Goal: Find contact information: Find contact information

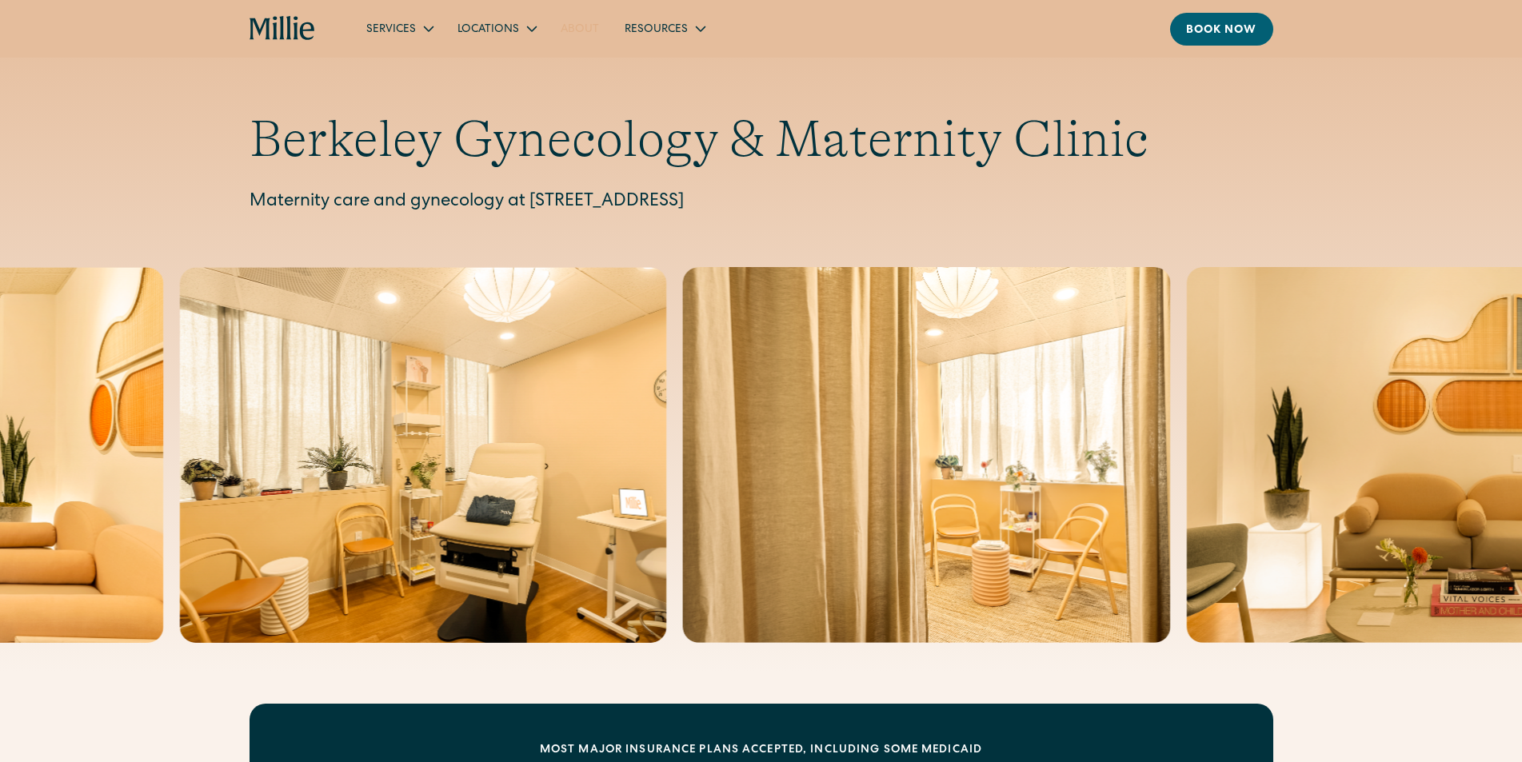
click at [572, 27] on link "About" at bounding box center [580, 28] width 64 height 26
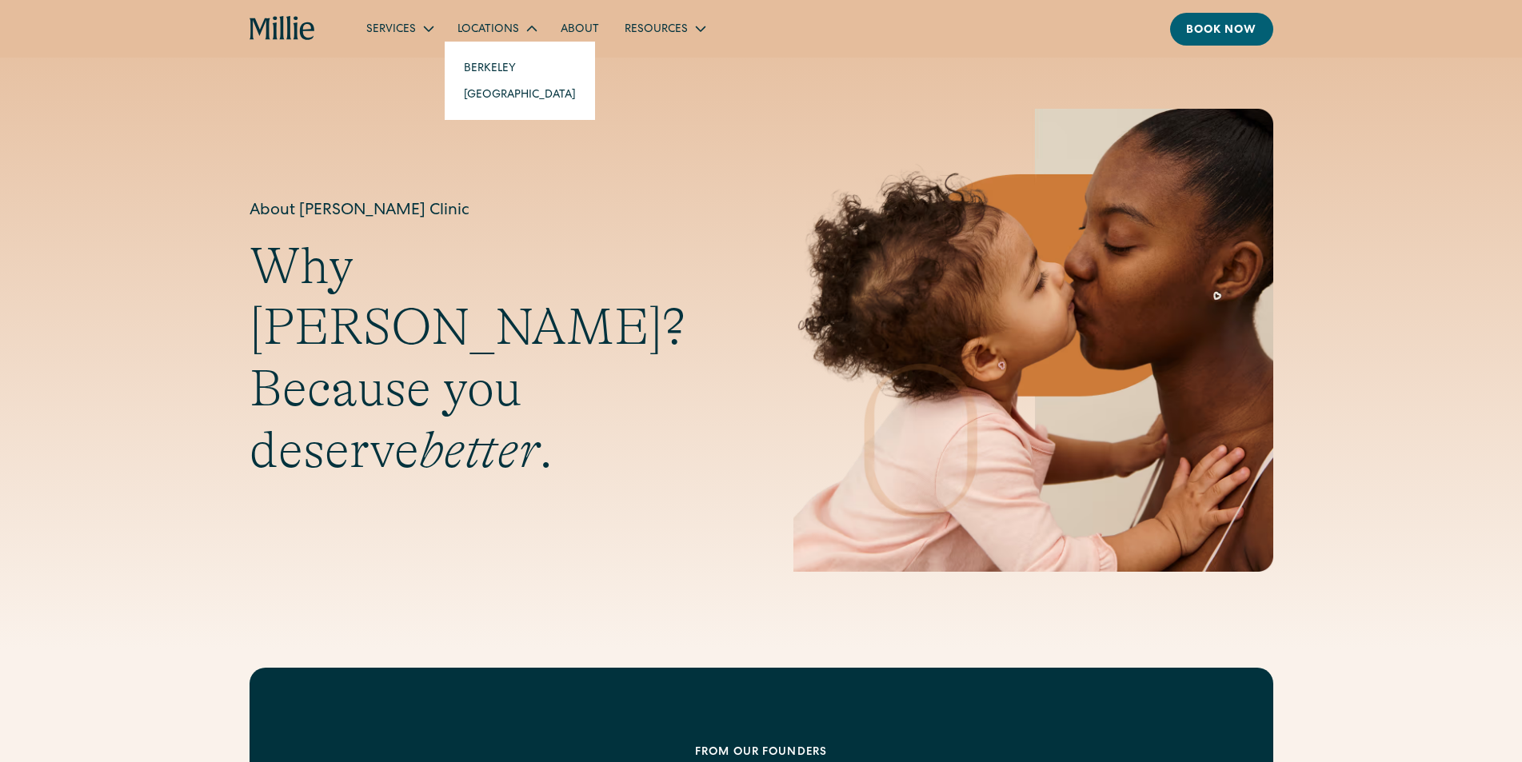
click at [482, 17] on div "Locations" at bounding box center [496, 28] width 103 height 26
click at [485, 25] on div "Locations" at bounding box center [488, 30] width 62 height 17
click at [488, 61] on link "Berkeley" at bounding box center [520, 67] width 138 height 26
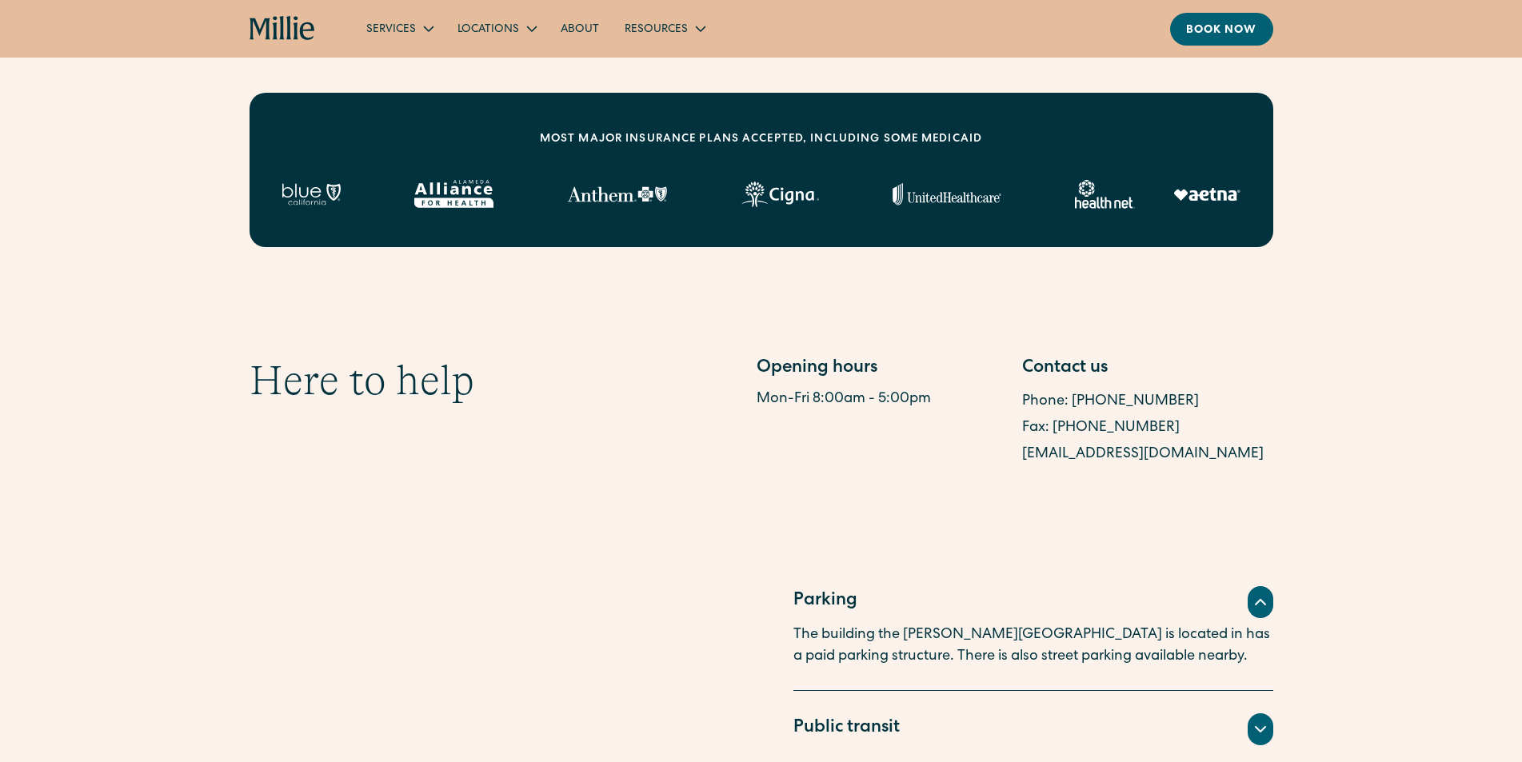
scroll to position [640, 0]
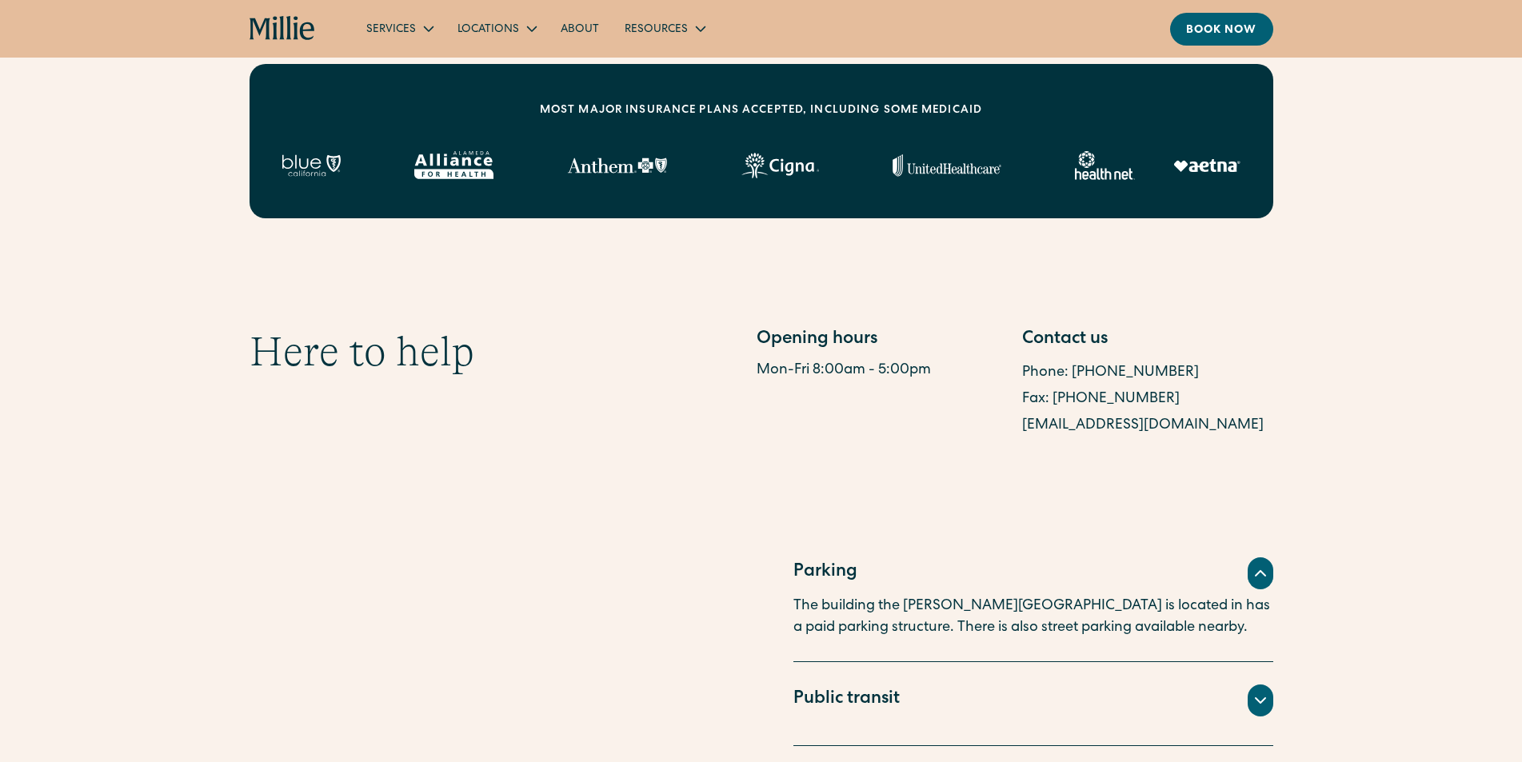
drag, startPoint x: 1150, startPoint y: 367, endPoint x: 1124, endPoint y: 375, distance: 27.6
click at [1124, 375] on link "Phone: [PHONE_NUMBER]" at bounding box center [1110, 372] width 177 height 14
click at [1061, 368] on link "Phone: [PHONE_NUMBER]" at bounding box center [1110, 372] width 177 height 14
drag, startPoint x: 1176, startPoint y: 369, endPoint x: 1069, endPoint y: 372, distance: 107.2
click at [1069, 372] on div "Phone: [PHONE_NUMBER]" at bounding box center [1147, 373] width 251 height 26
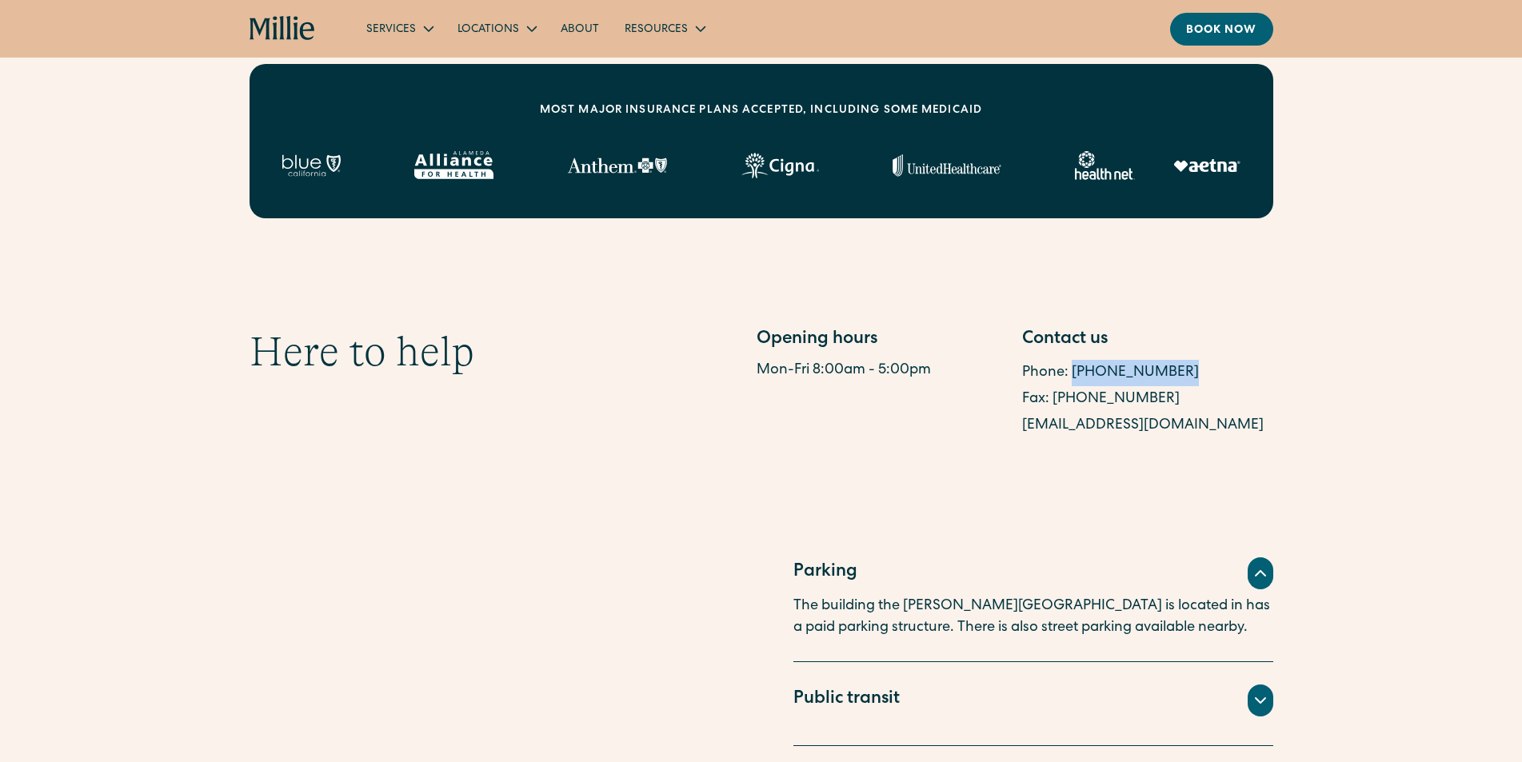
copy link "[PHONE_NUMBER]"
click at [1150, 459] on section "Here to help Opening hours Mon-Fri 8:00am - 5:00pm Contact us Phone: [PHONE_NUM…" at bounding box center [761, 382] width 1522 height 265
